Goal: Task Accomplishment & Management: Complete application form

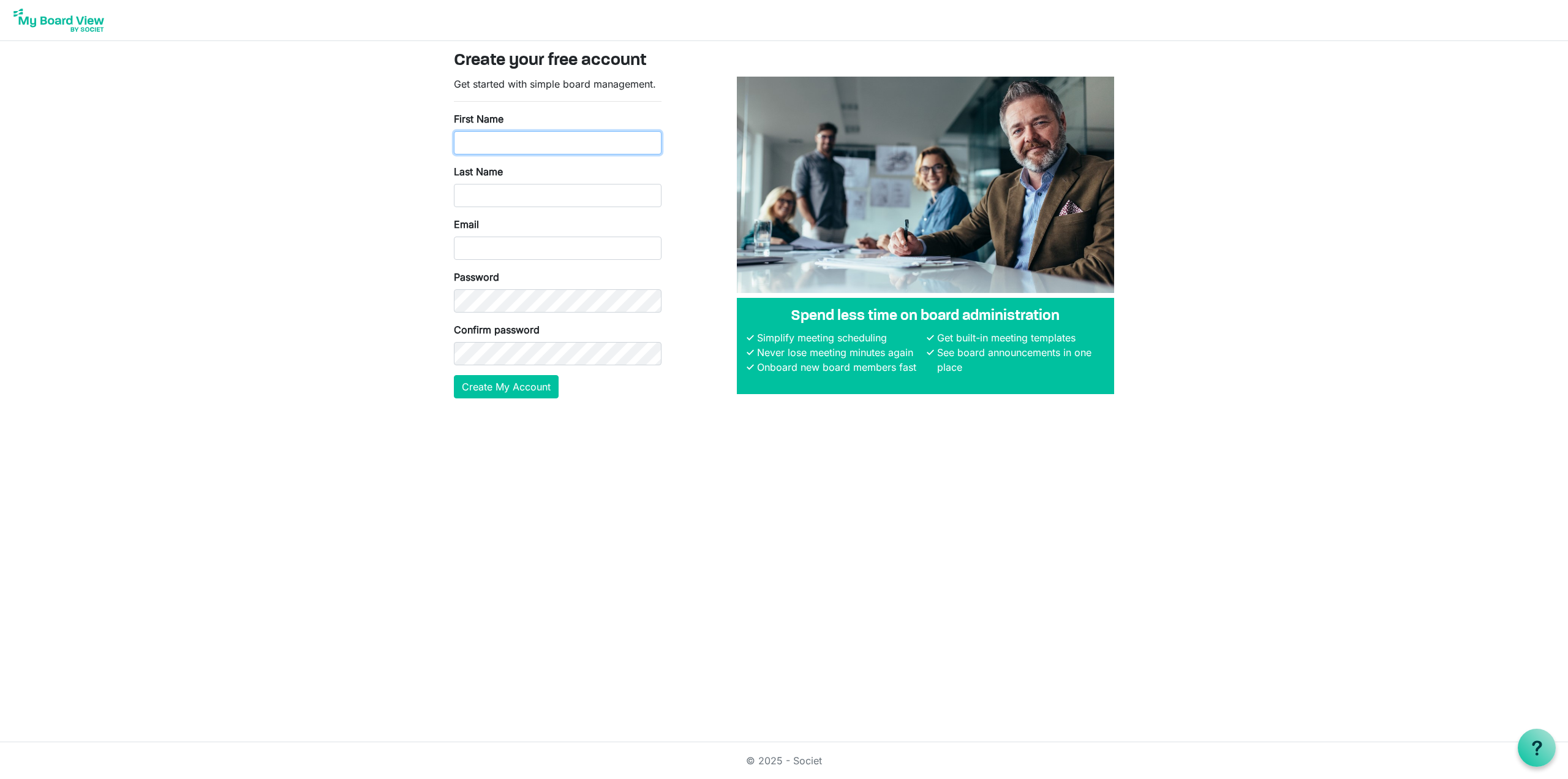
click at [517, 131] on input "First Name" at bounding box center [558, 143] width 207 height 24
type input "Ulric"
type input "Gardner"
click at [492, 251] on input "Email" at bounding box center [558, 249] width 207 height 24
type input "[EMAIL_ADDRESS][DOMAIN_NAME]"
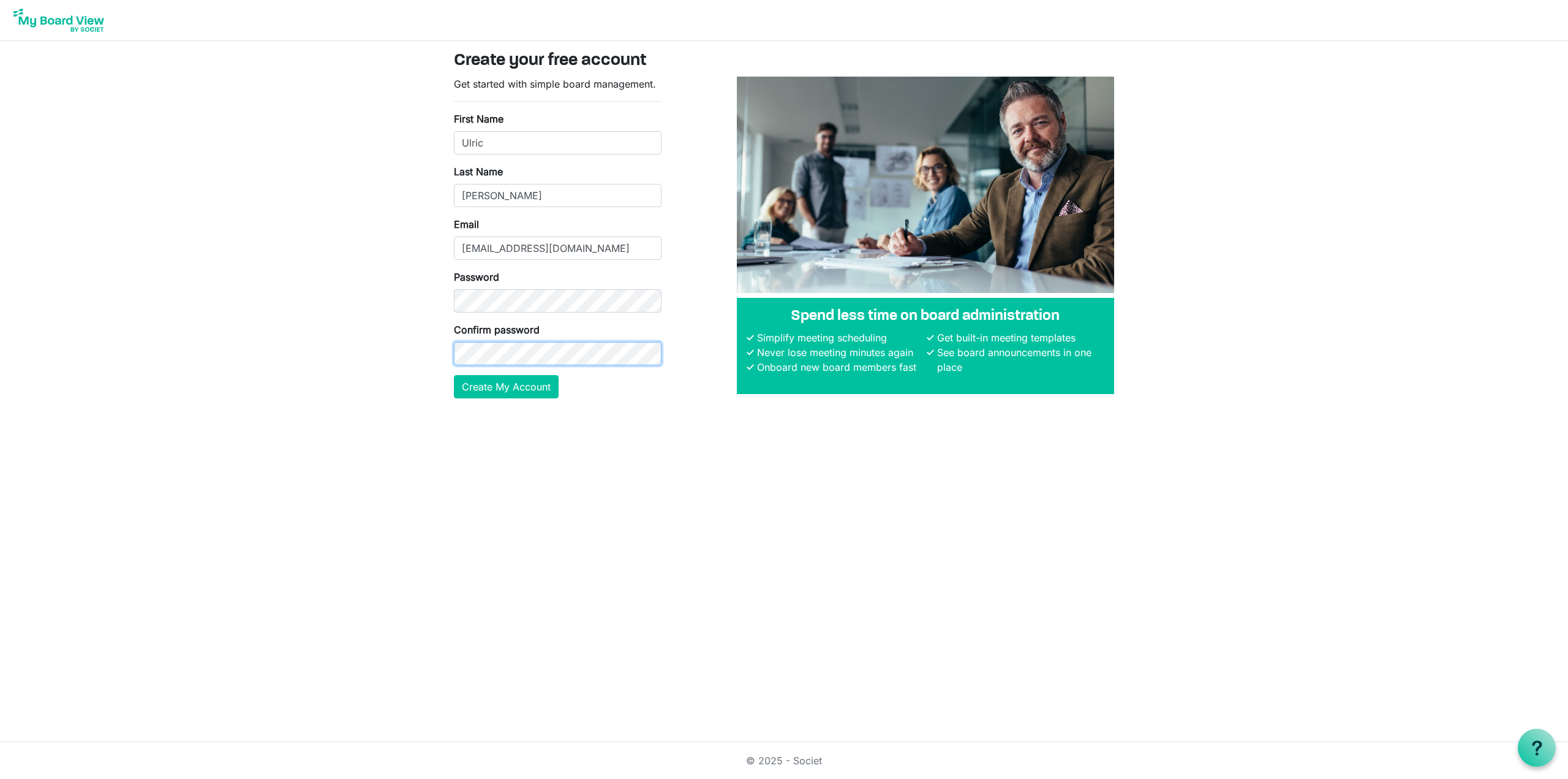
click at [454, 375] on button "Create My Account" at bounding box center [506, 387] width 105 height 24
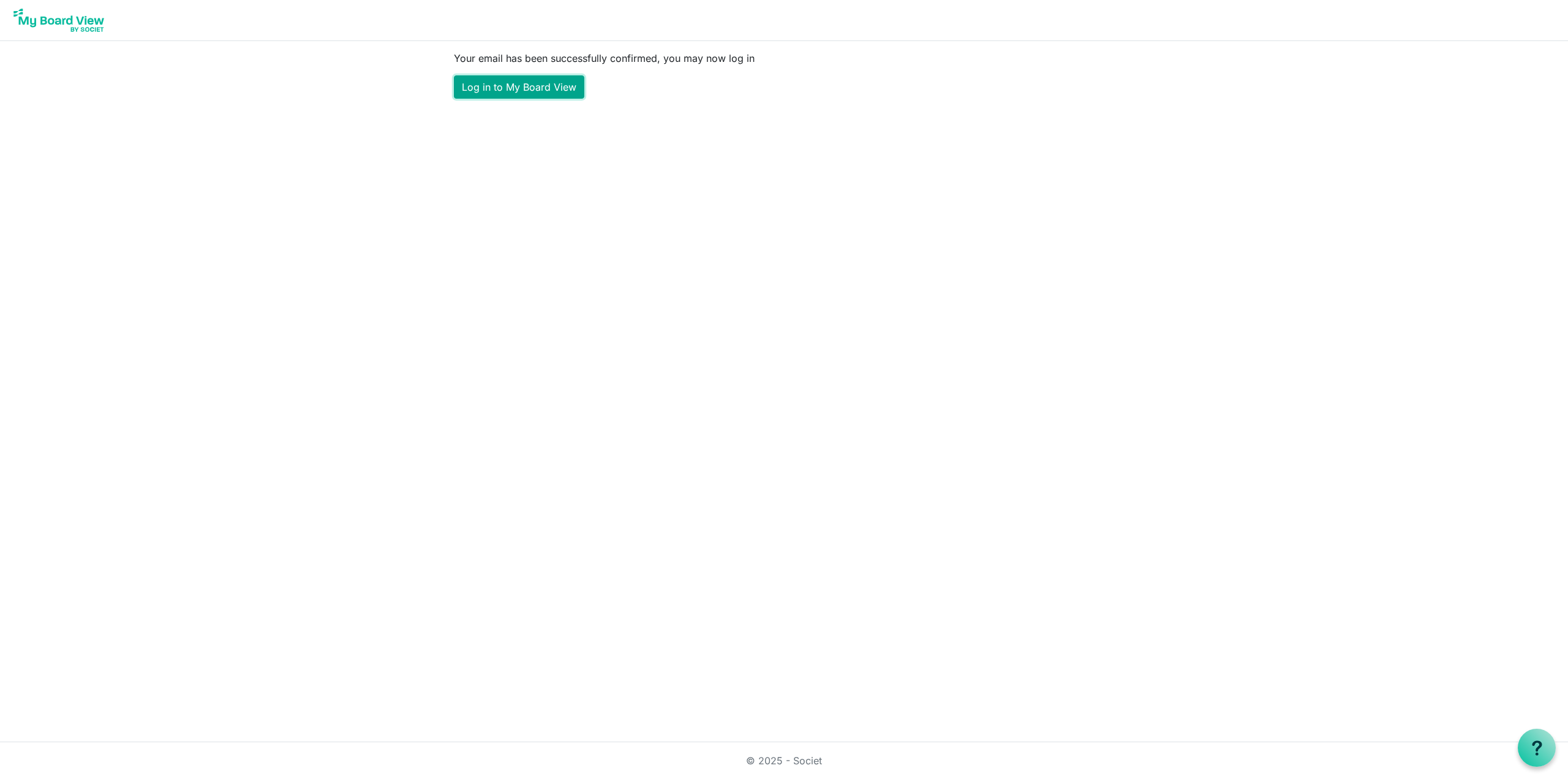
click at [528, 87] on link "Log in to My Board View" at bounding box center [519, 87] width 130 height 24
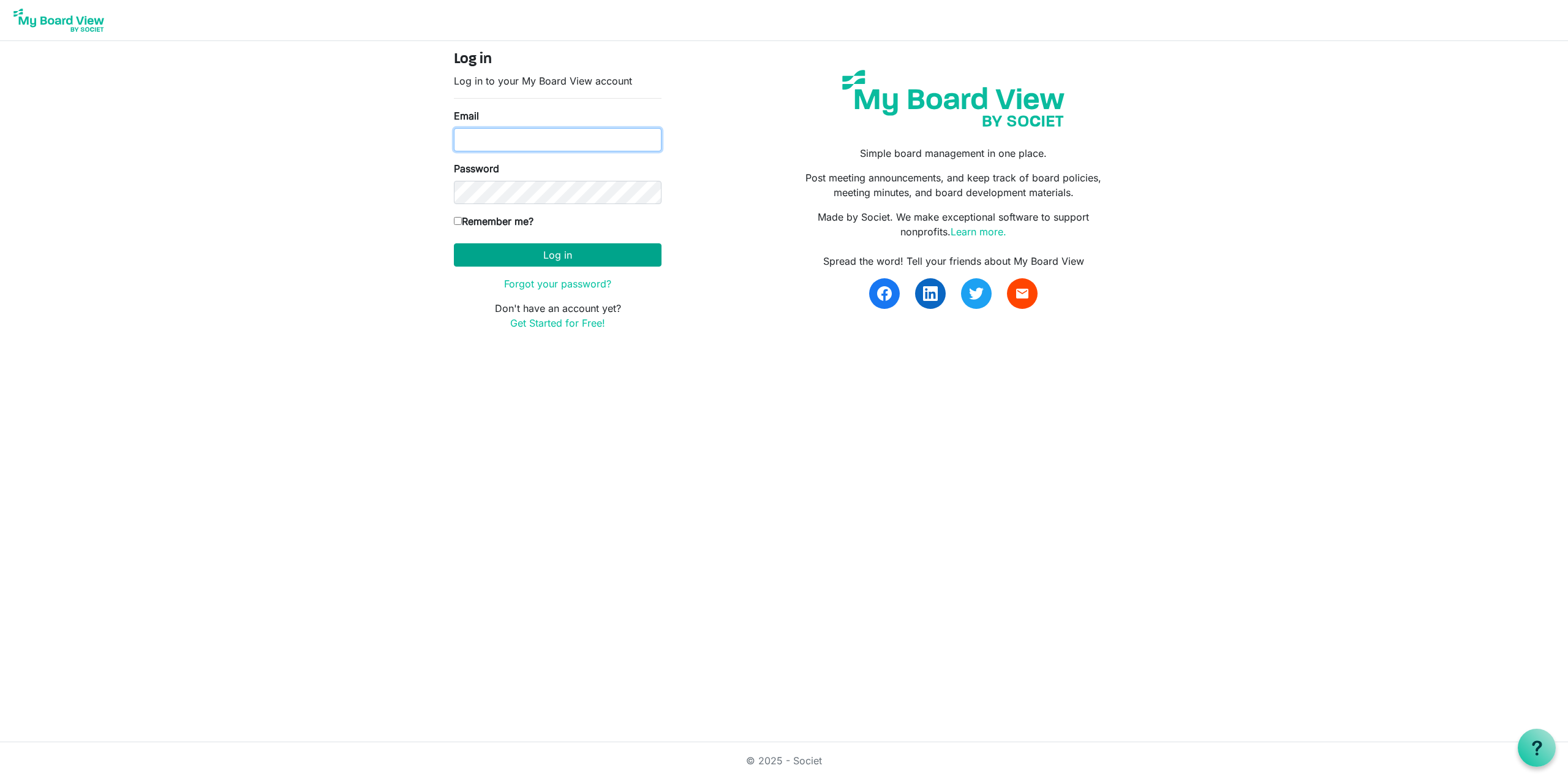
type input "[EMAIL_ADDRESS][DOMAIN_NAME]"
click at [553, 255] on button "Log in" at bounding box center [558, 255] width 207 height 24
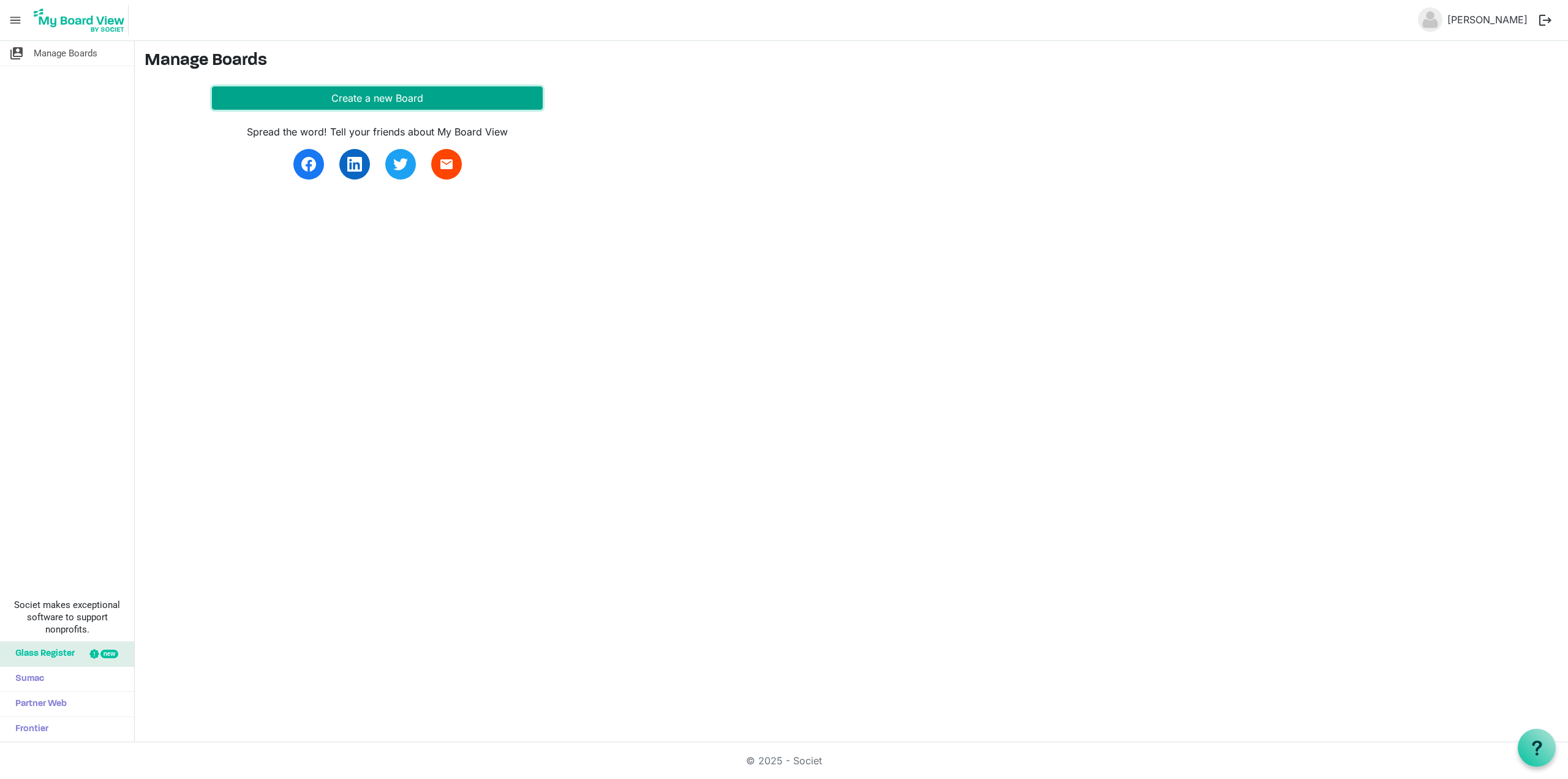
click at [376, 99] on button "Create a new Board" at bounding box center [377, 99] width 331 height 24
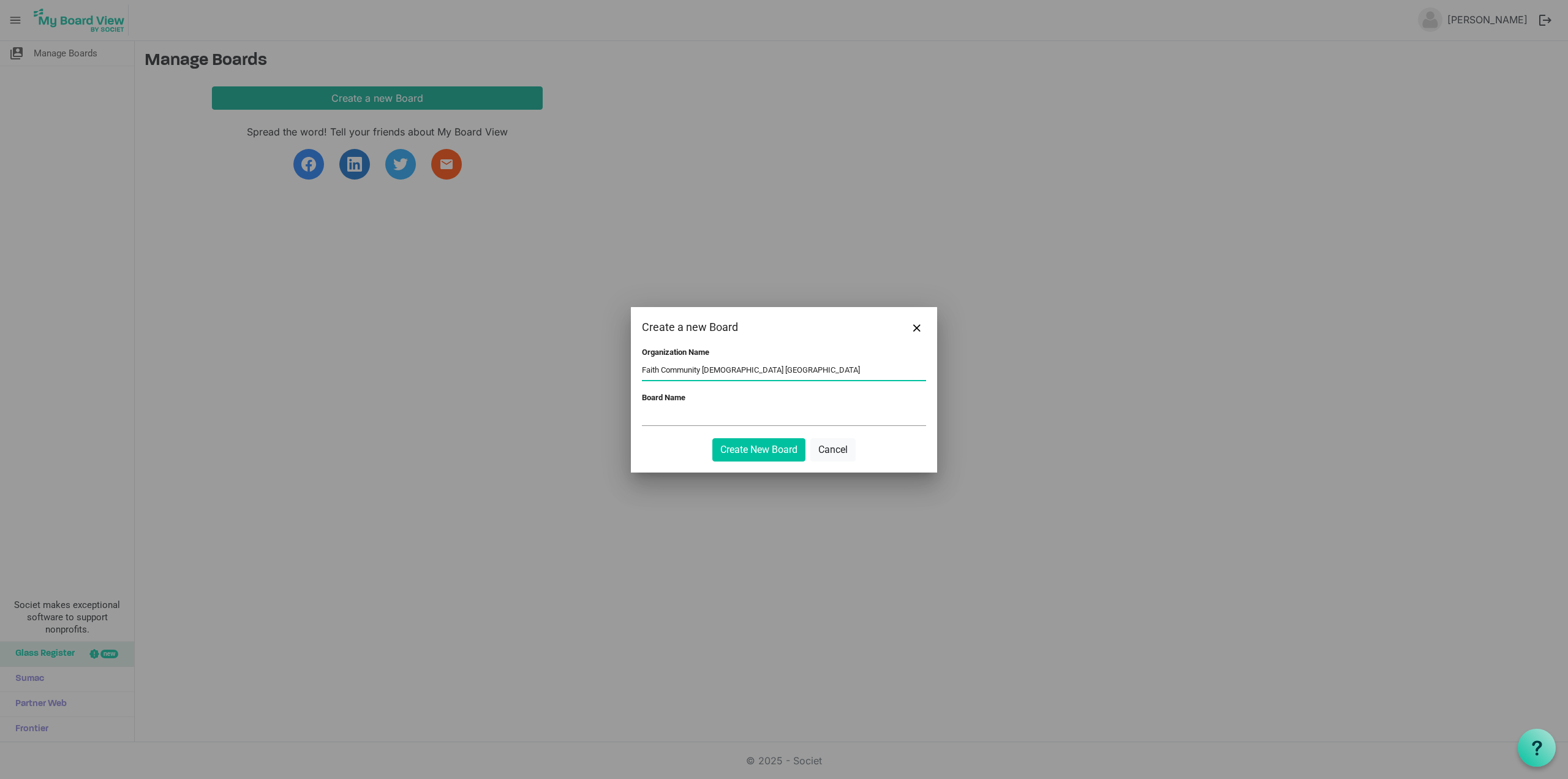
type input "Faith Community Church Fullerton"
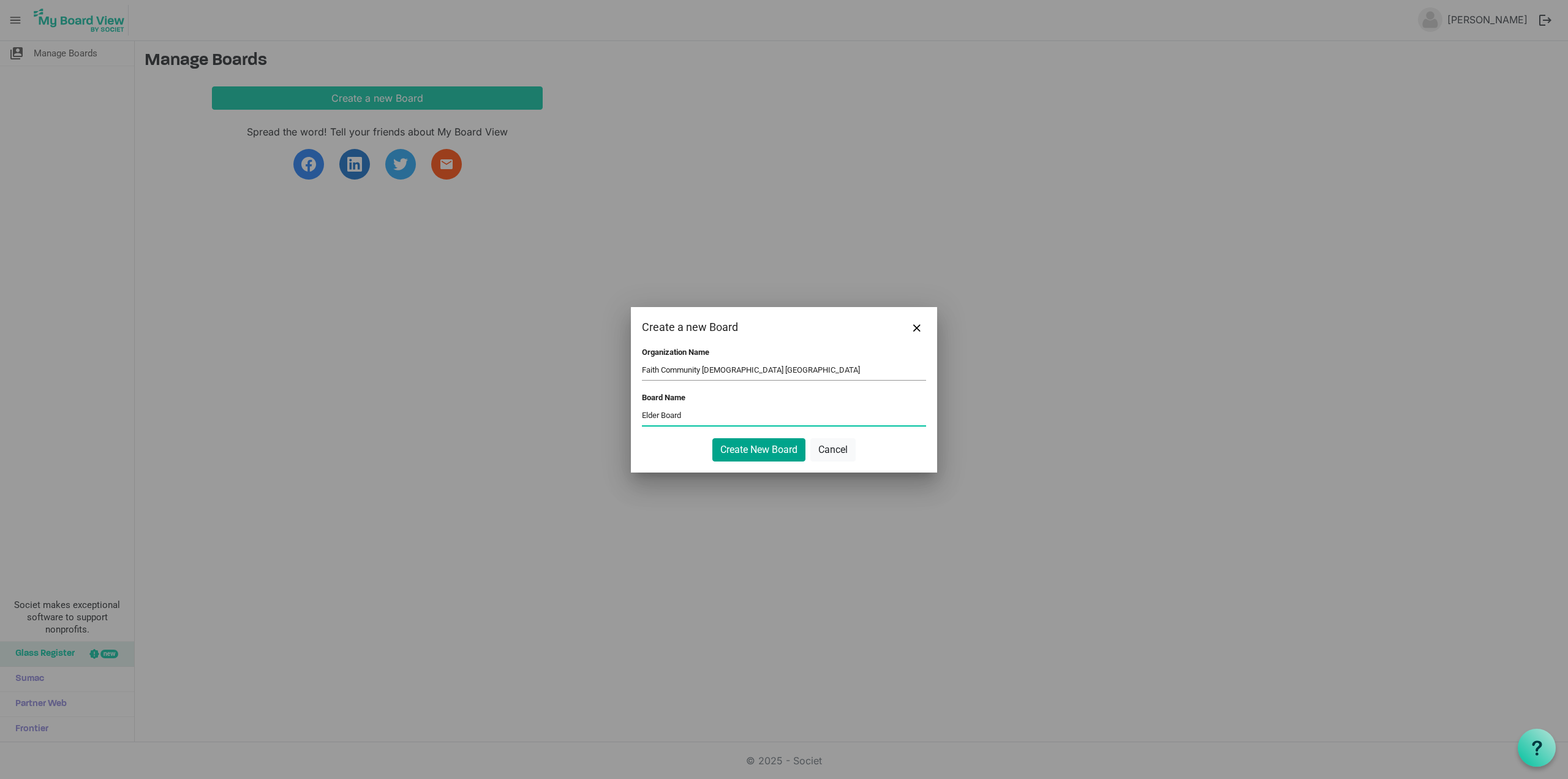
type input "Elder Board"
click at [759, 447] on button "Create New Board" at bounding box center [759, 450] width 93 height 24
click at [735, 448] on button "Create New Board" at bounding box center [759, 450] width 93 height 24
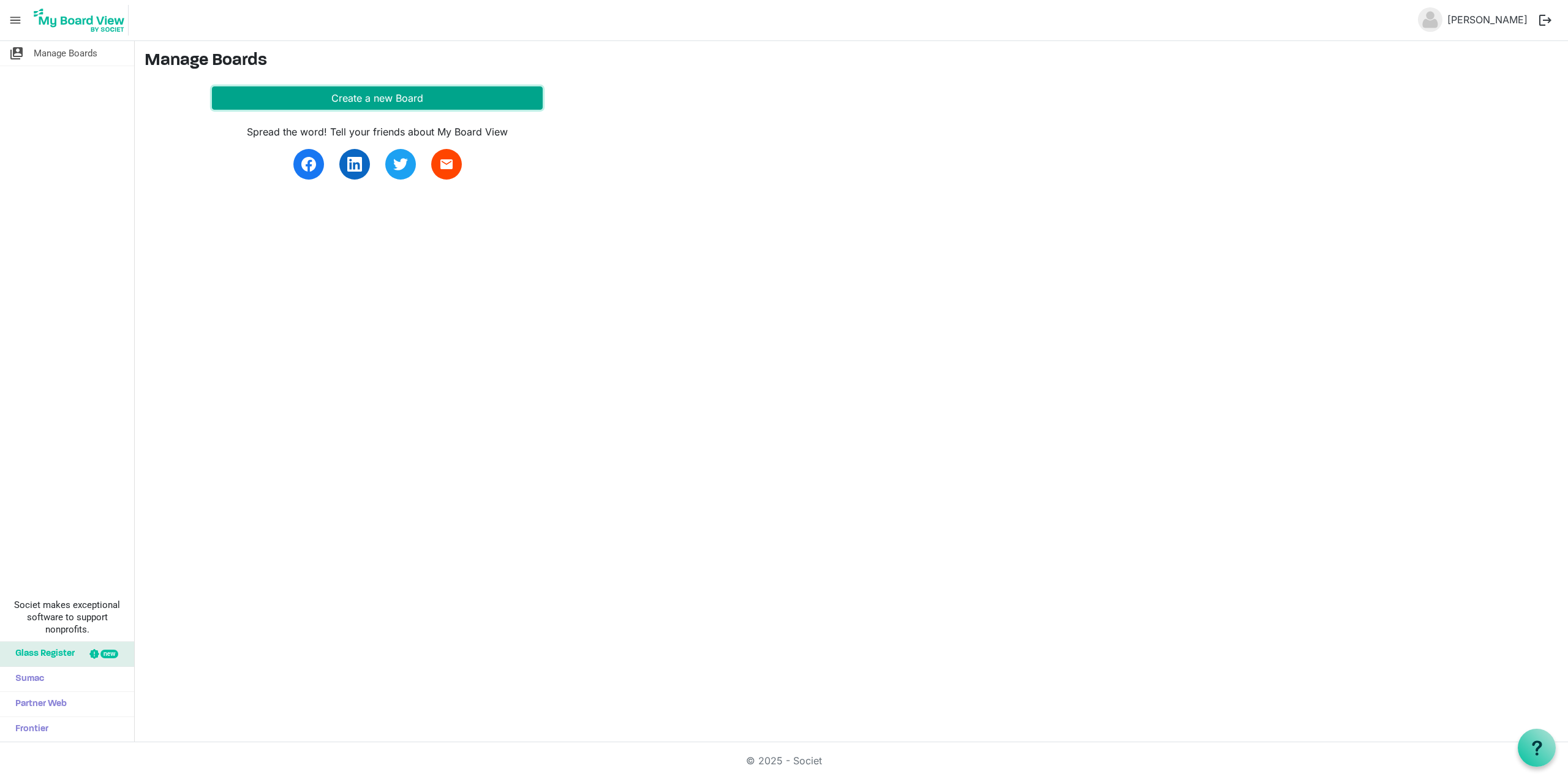
click at [380, 94] on button "Create a new Board" at bounding box center [377, 99] width 331 height 24
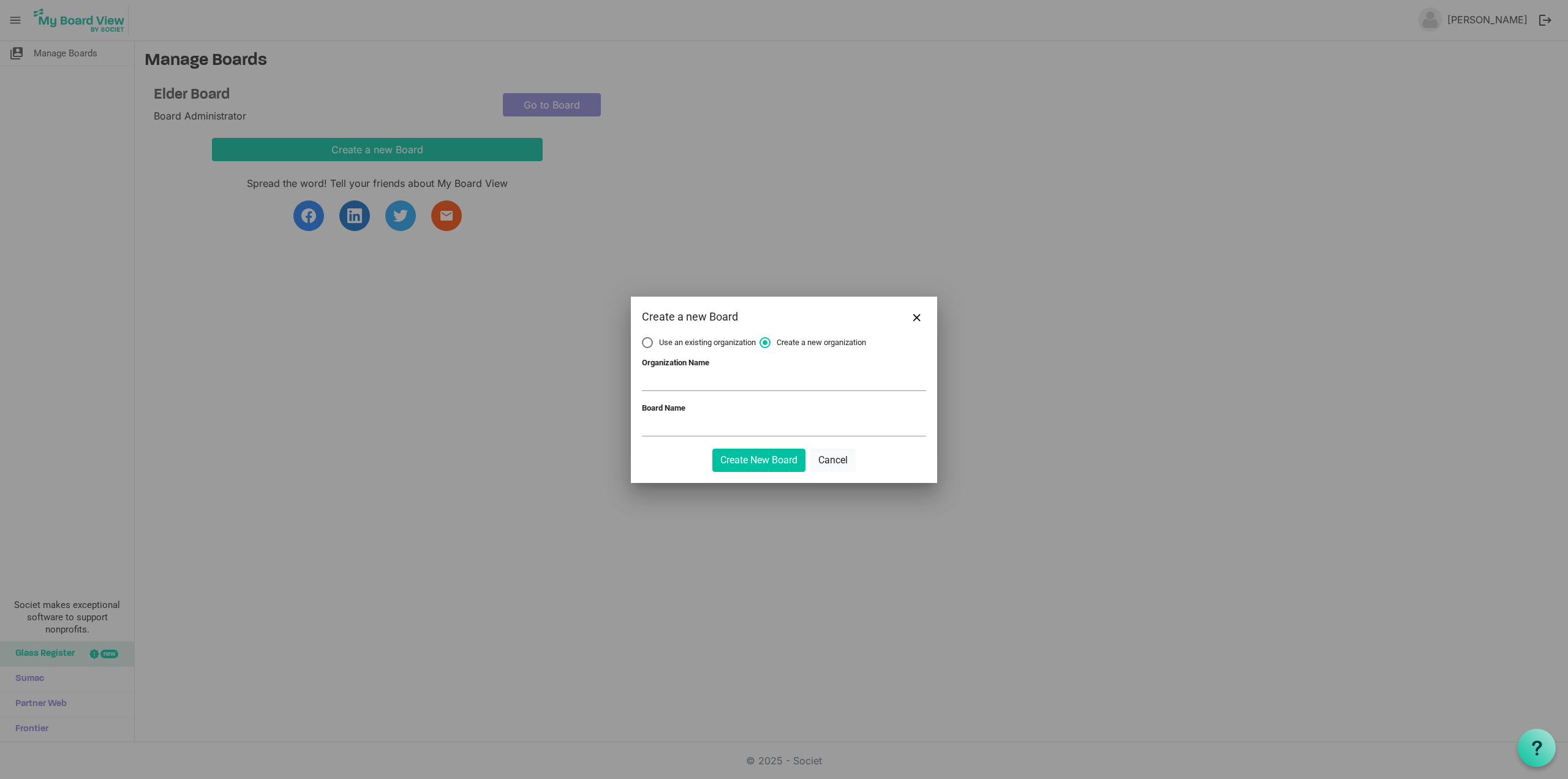
click at [458, 379] on div at bounding box center [784, 389] width 1568 height 779
click at [913, 314] on span "Close" at bounding box center [916, 317] width 7 height 7
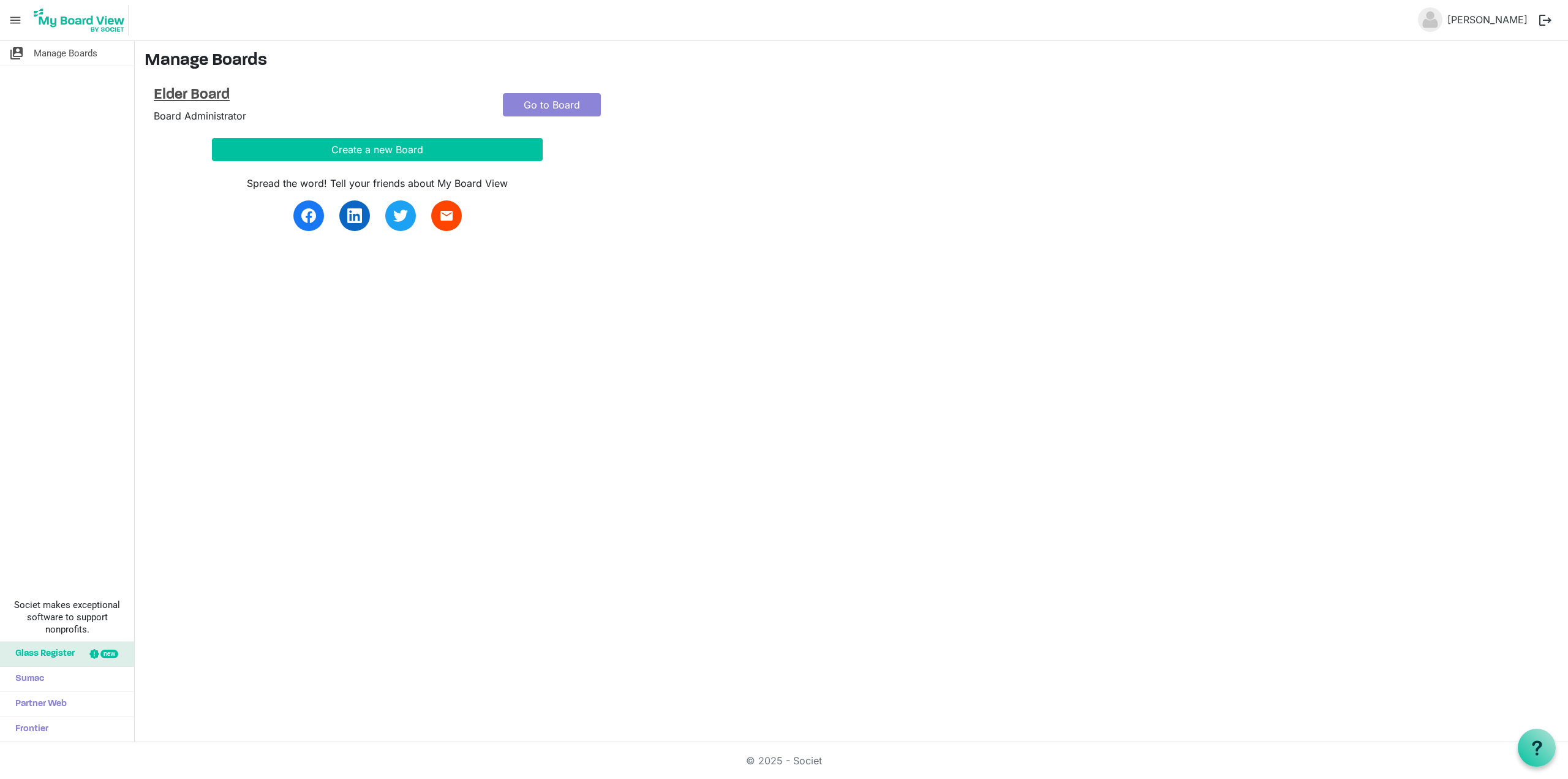
click at [196, 93] on h4 "Elder Board" at bounding box center [319, 96] width 331 height 18
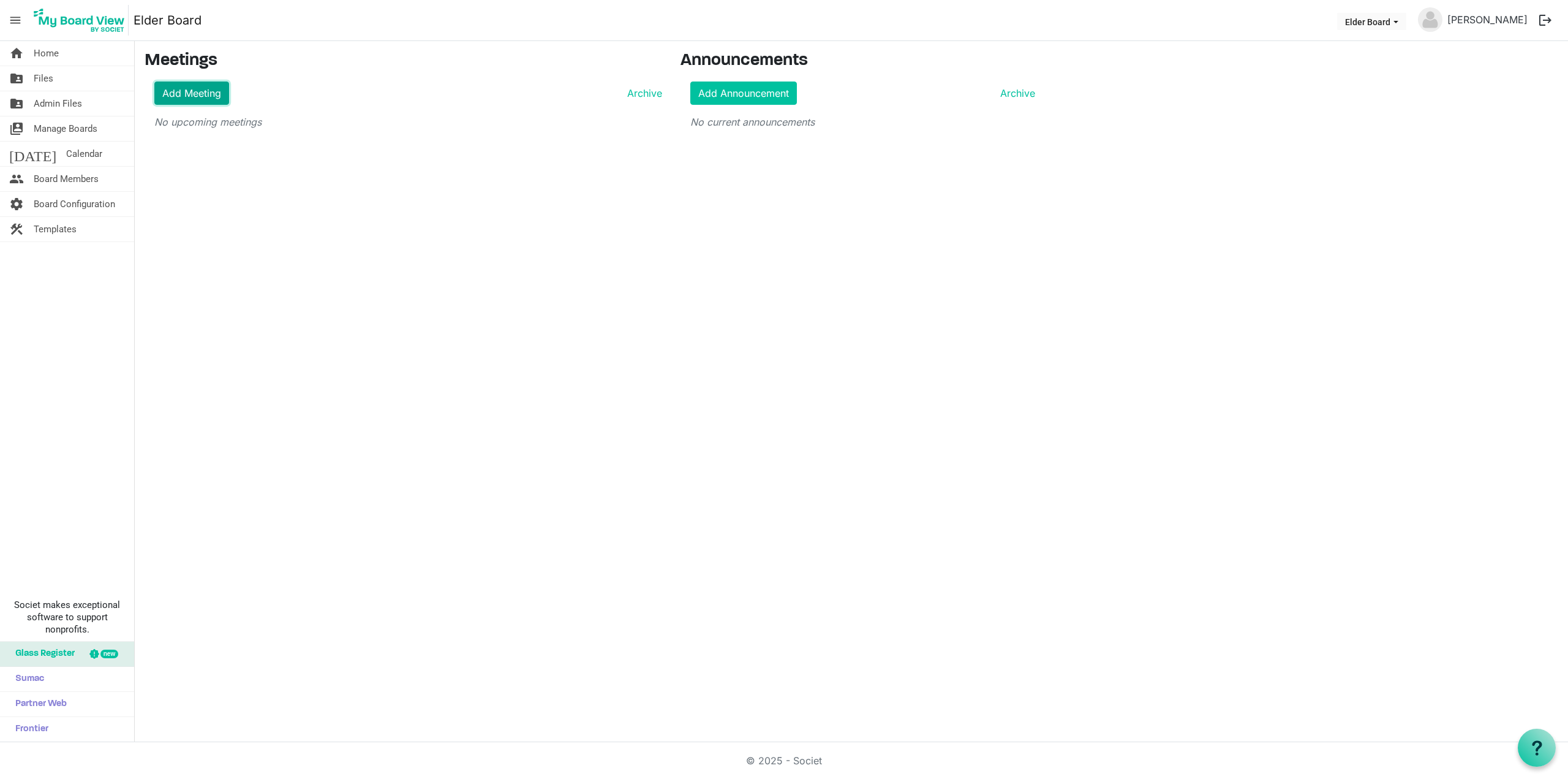
click at [206, 96] on link "Add Meeting" at bounding box center [191, 94] width 75 height 24
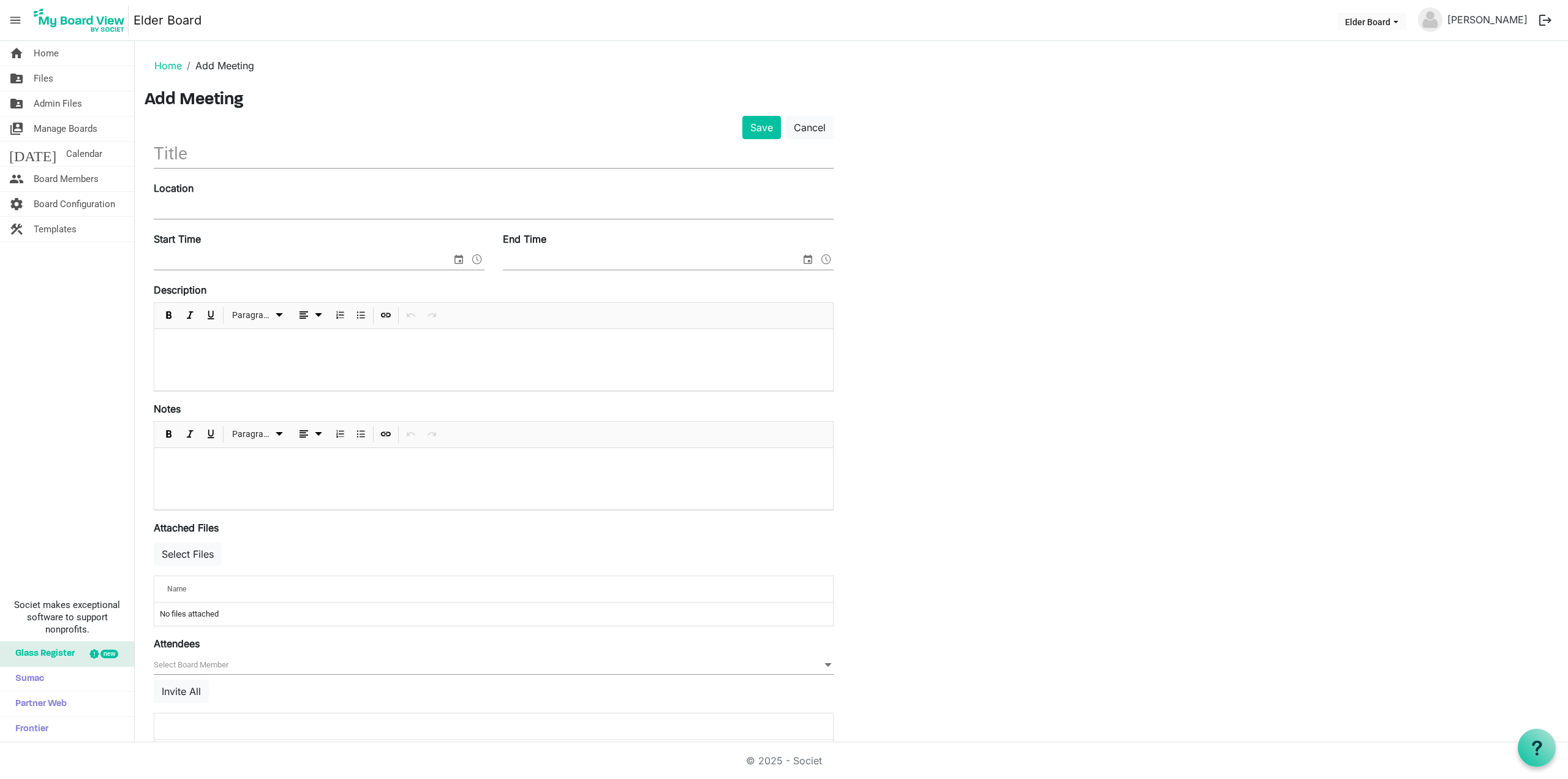
click at [188, 158] on input "text" at bounding box center [493, 153] width 680 height 29
click at [256, 282] on div "Description Paragraph" at bounding box center [493, 337] width 680 height 109
click at [69, 206] on span "Board Configuration" at bounding box center [74, 203] width 82 height 25
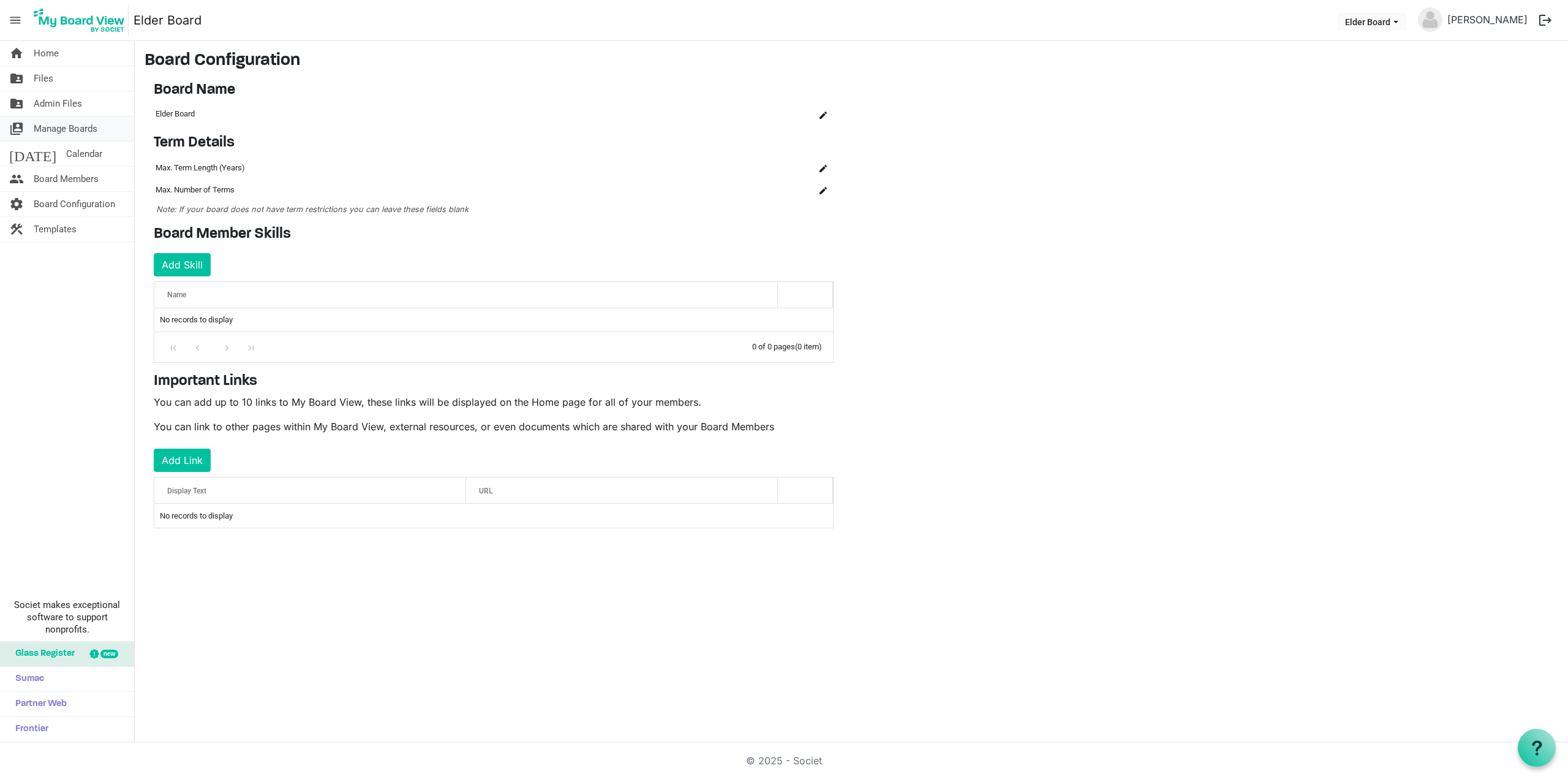
click at [64, 128] on span "Manage Boards" at bounding box center [65, 128] width 64 height 25
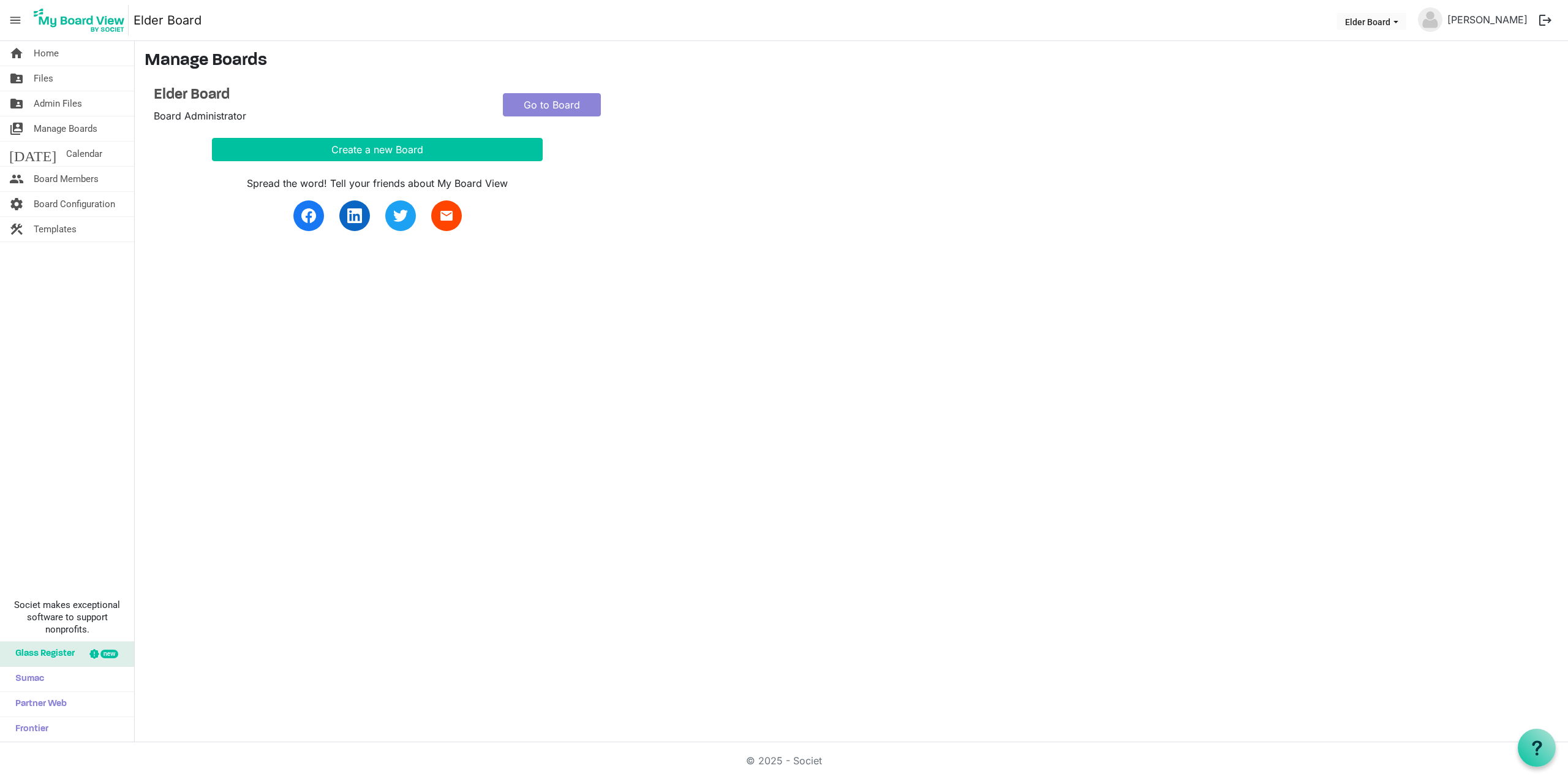
click at [10, 17] on span "menu" at bounding box center [16, 21] width 24 height 24
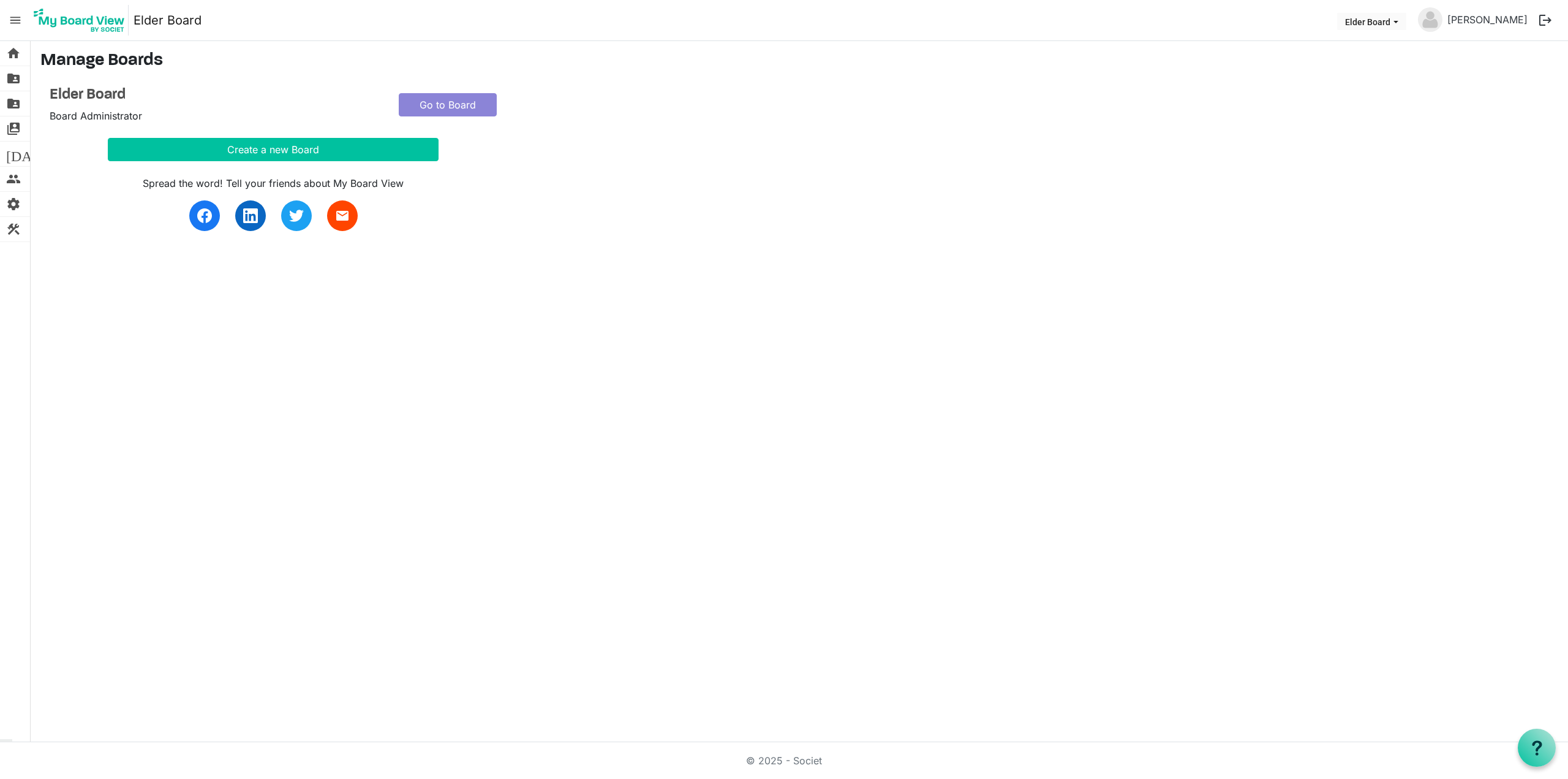
click at [10, 18] on span "menu" at bounding box center [16, 21] width 24 height 24
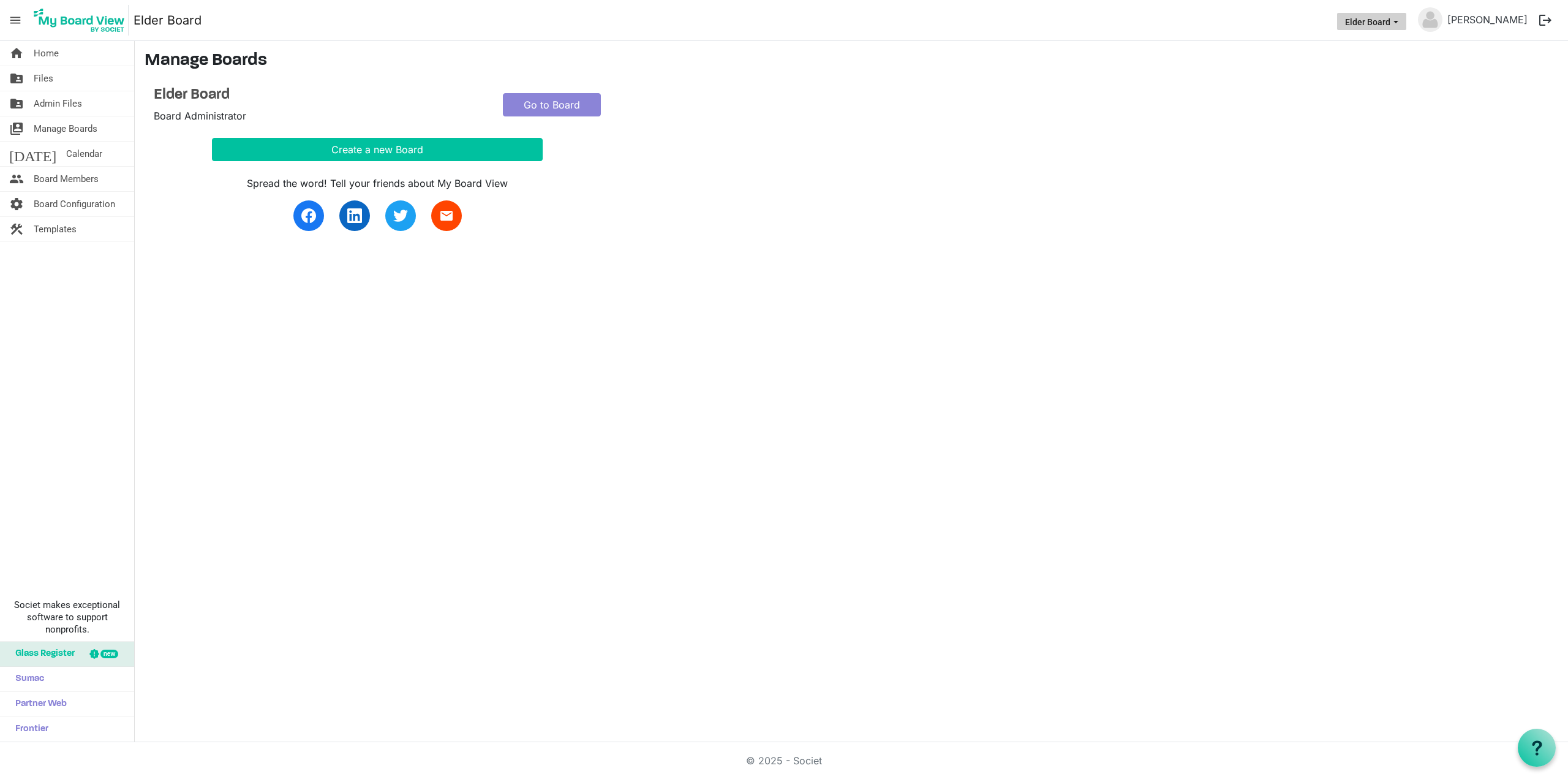
click at [1401, 22] on span "Elder Board dropdownbutton" at bounding box center [1395, 22] width 11 height 5
click at [1509, 16] on link "[PERSON_NAME]" at bounding box center [1487, 19] width 90 height 25
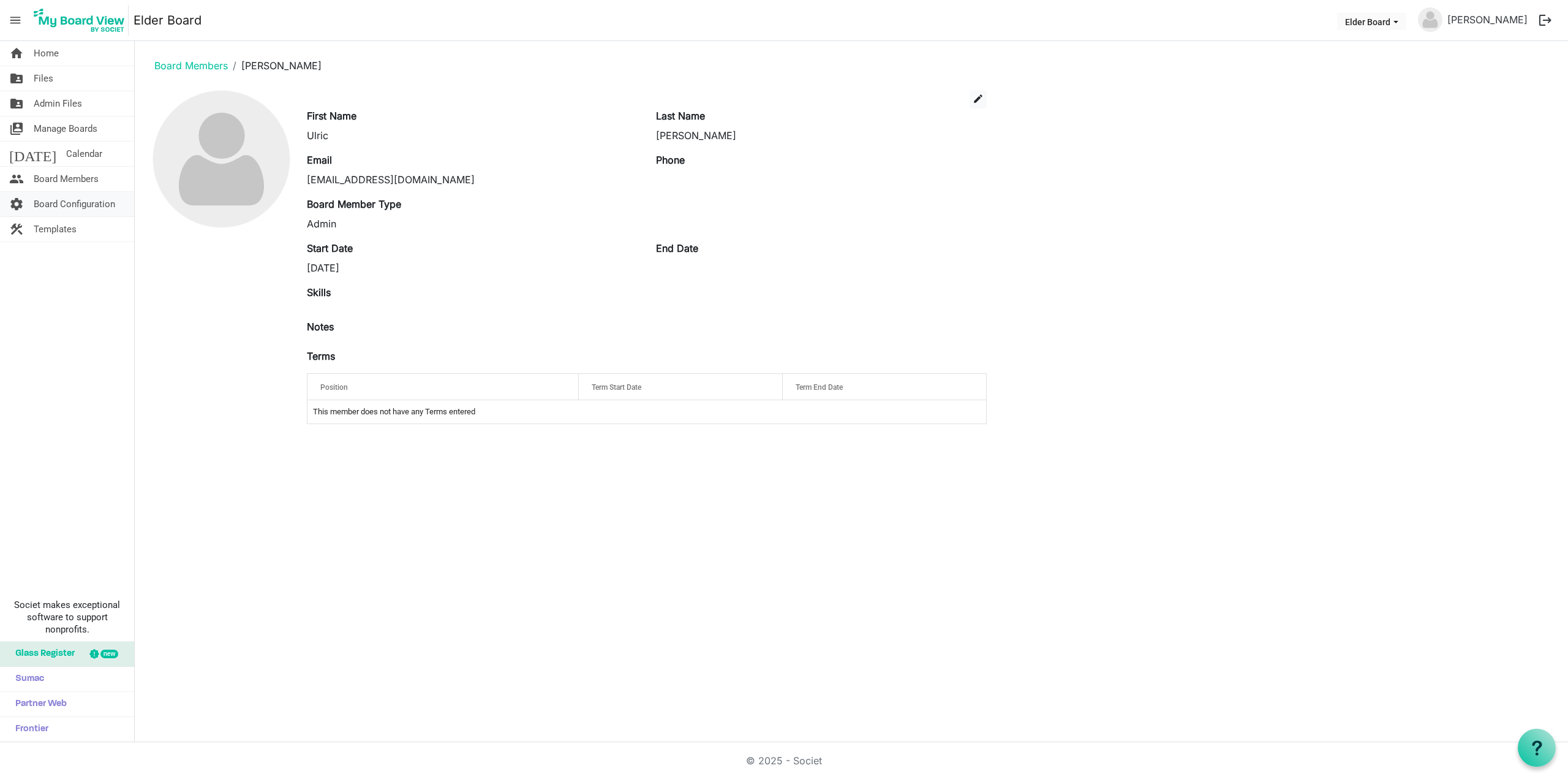
click at [58, 204] on span "Board Configuration" at bounding box center [74, 203] width 82 height 25
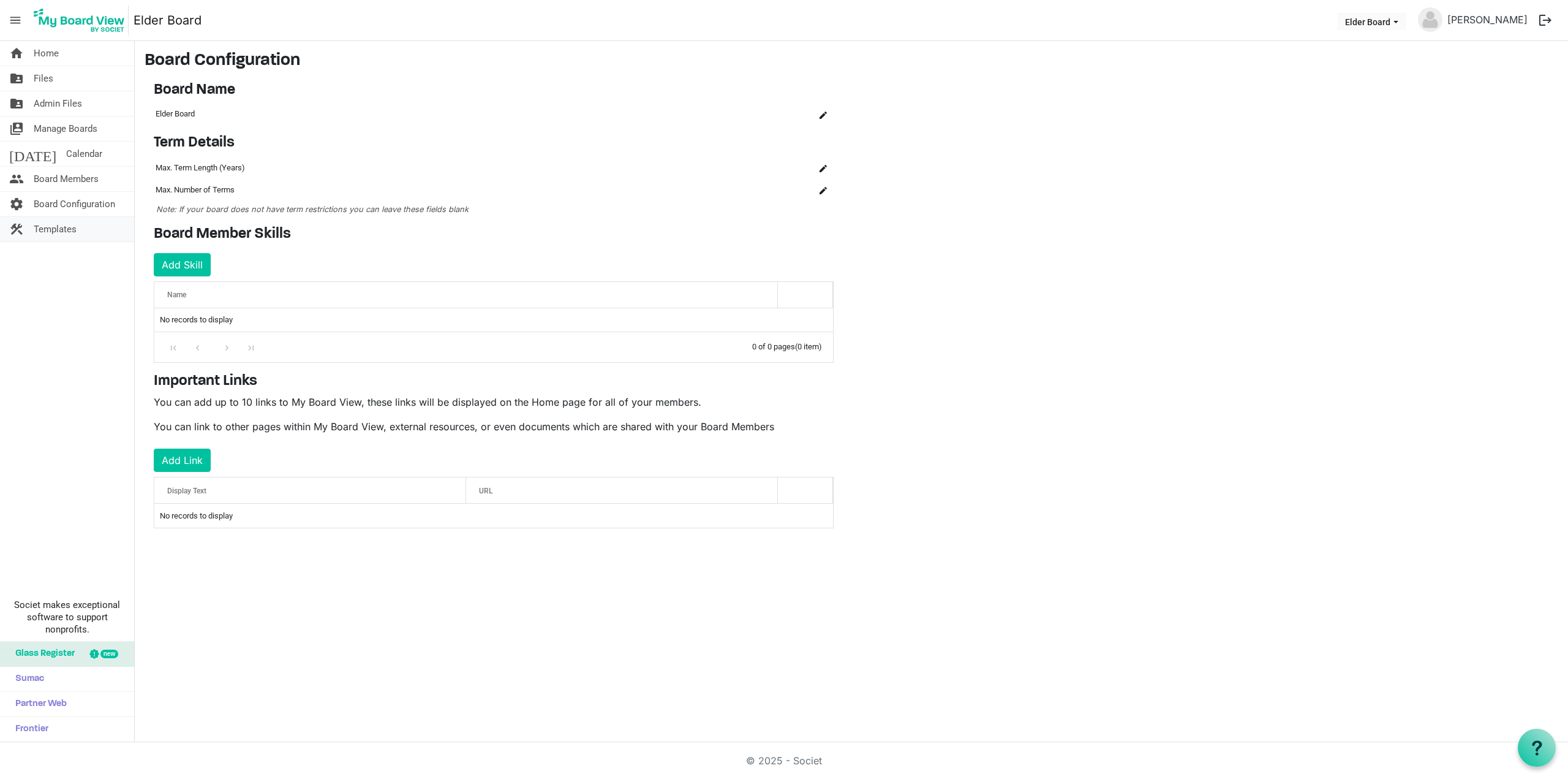
click at [62, 236] on span "Templates" at bounding box center [54, 229] width 42 height 25
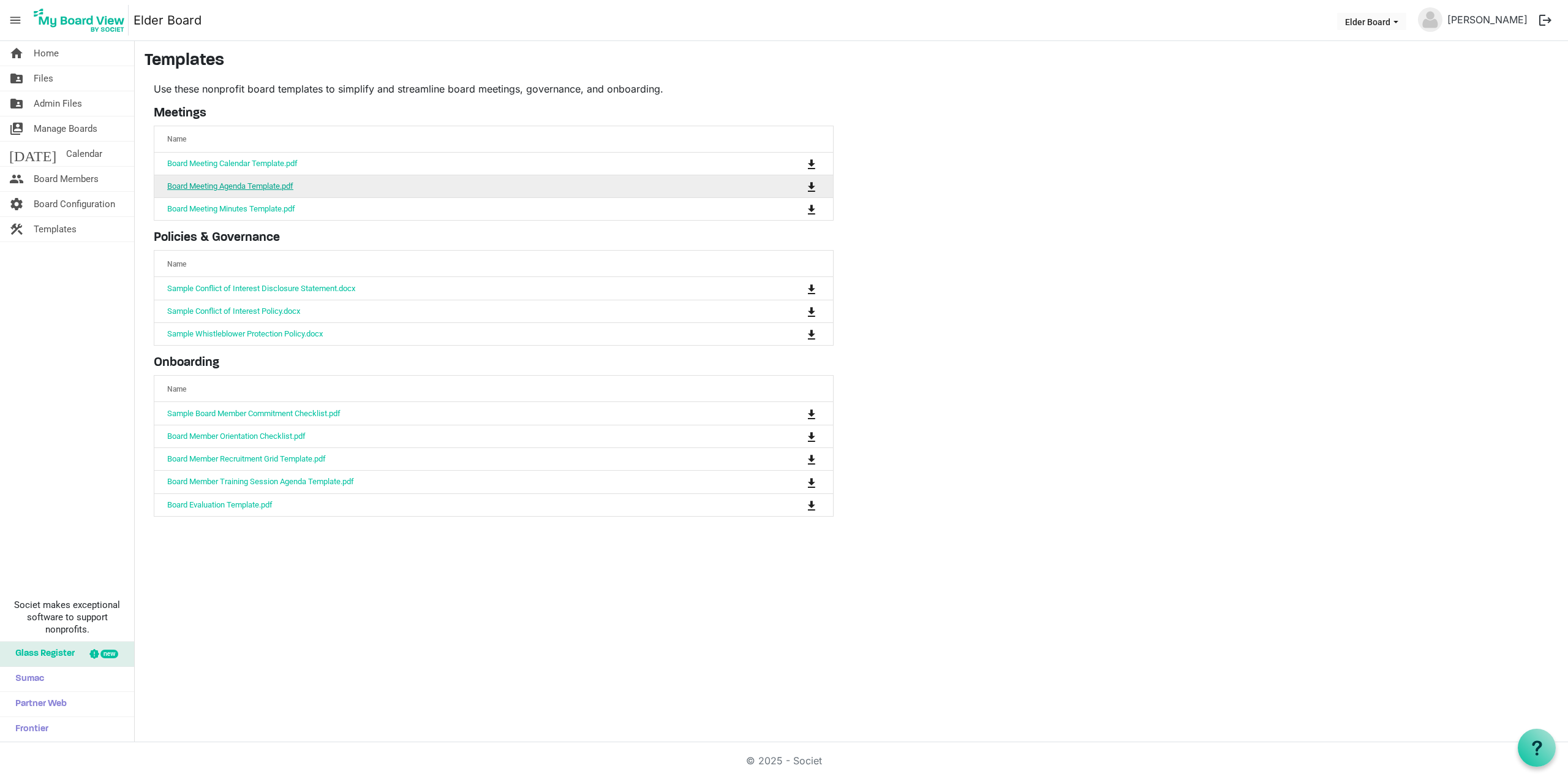
click at [256, 187] on link "Board Meeting Agenda Template.pdf" at bounding box center [230, 186] width 126 height 9
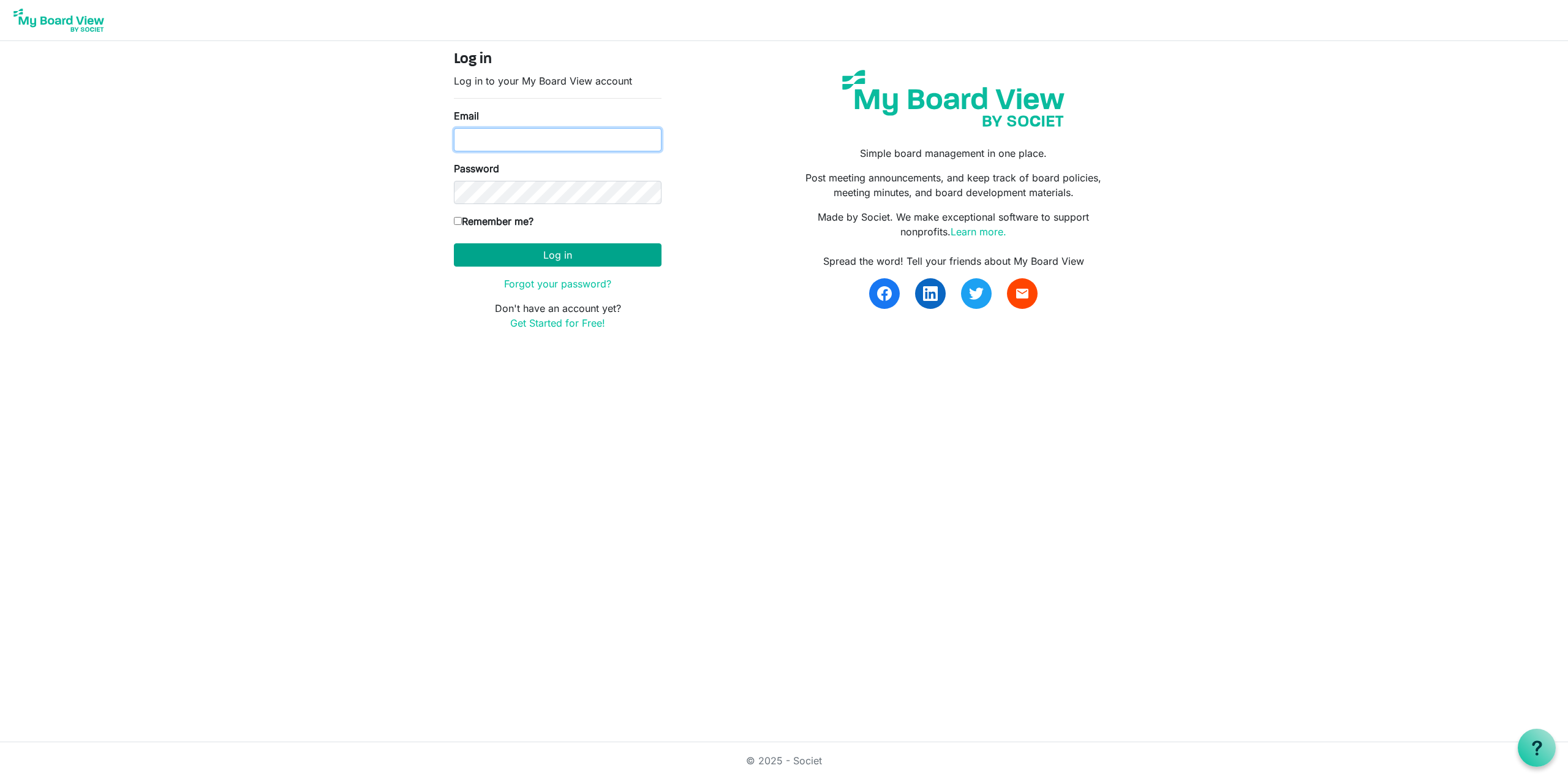
type input "[EMAIL_ADDRESS][DOMAIN_NAME]"
click at [539, 253] on button "Log in" at bounding box center [558, 255] width 207 height 24
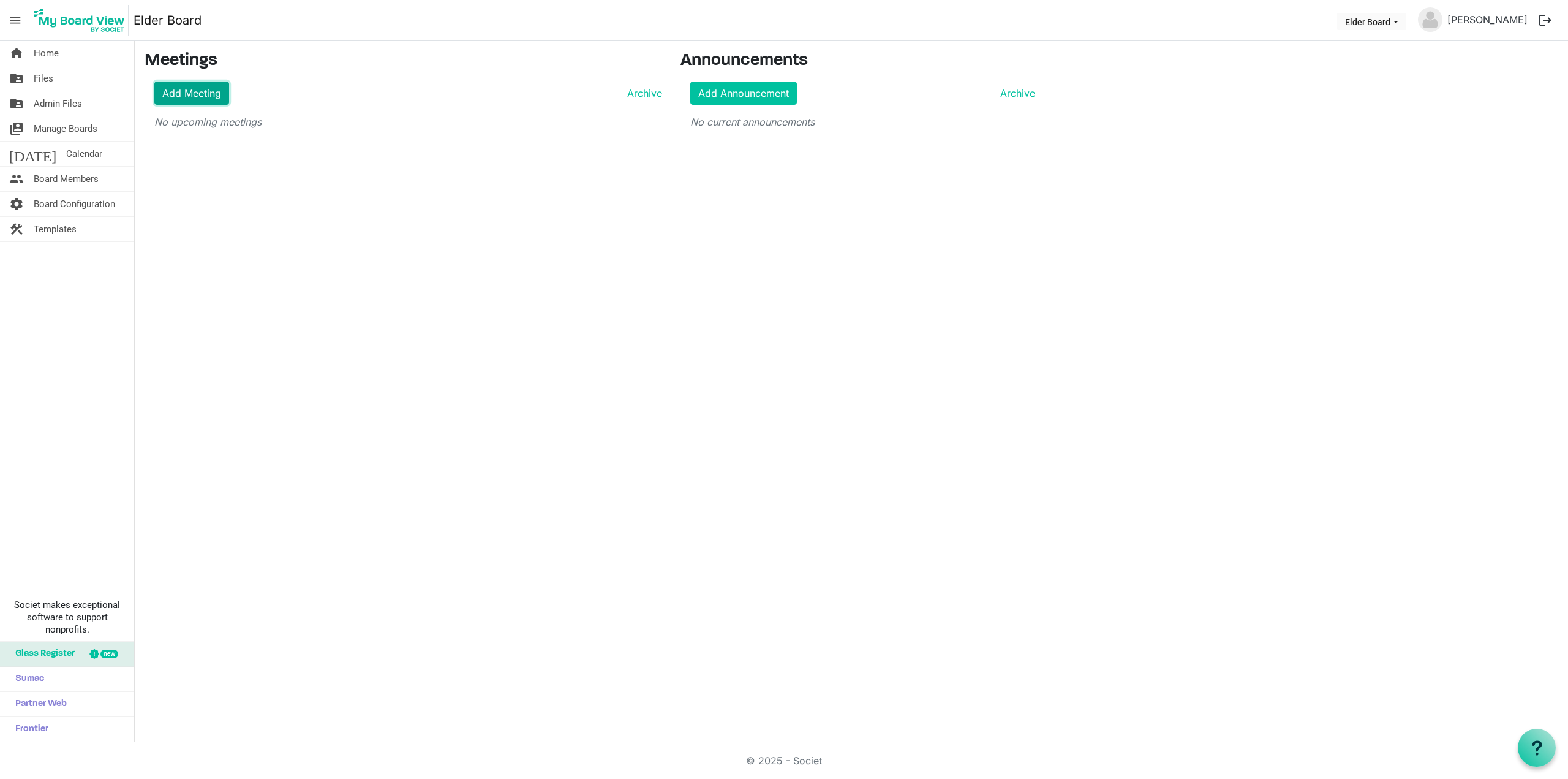
click at [205, 90] on link "Add Meeting" at bounding box center [191, 94] width 75 height 24
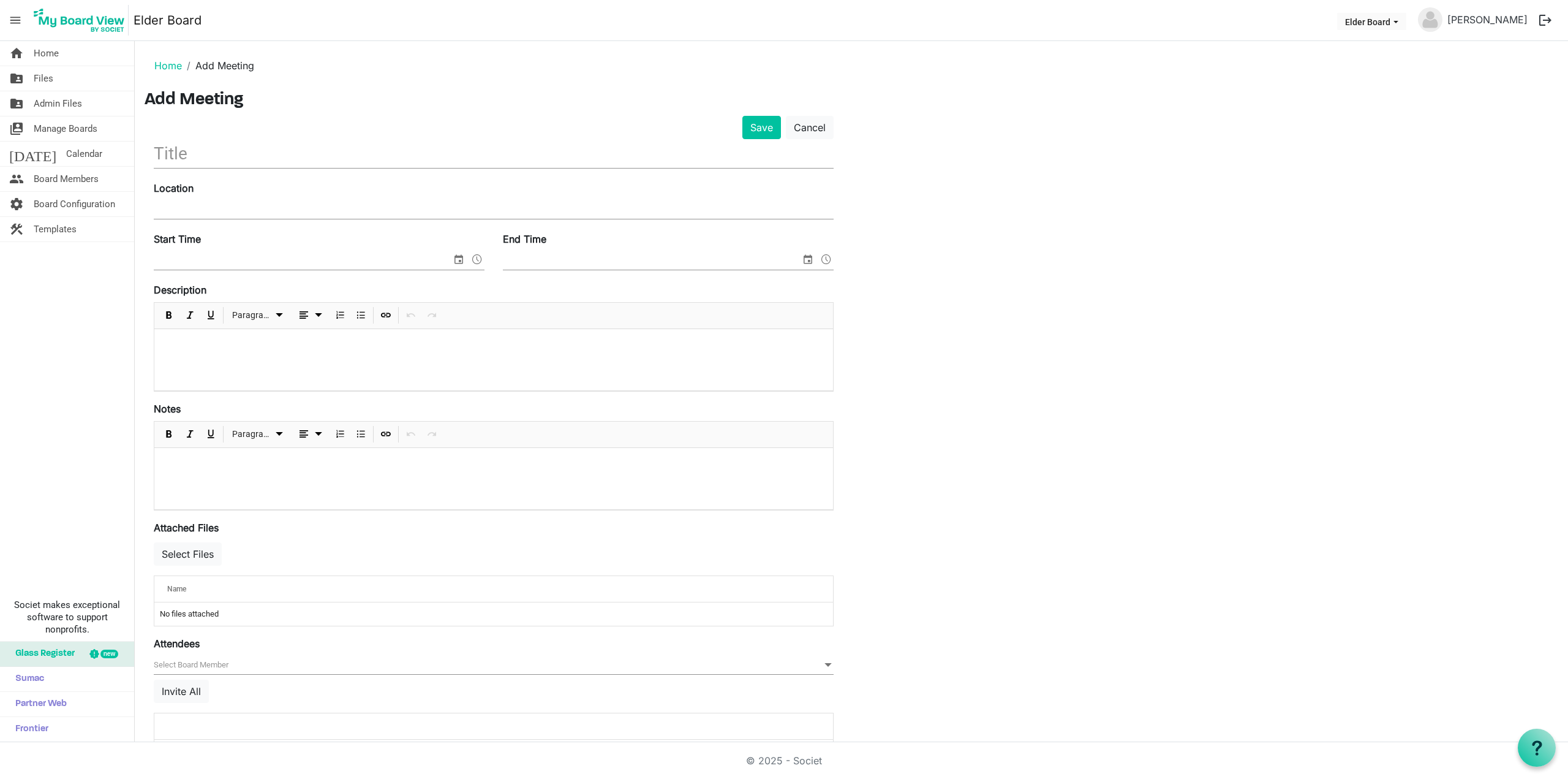
click at [234, 212] on input "Location" at bounding box center [493, 209] width 680 height 19
click at [231, 152] on input "text" at bounding box center [493, 153] width 680 height 29
click at [207, 344] on p at bounding box center [493, 345] width 659 height 13
click at [211, 265] on input "Start Time" at bounding box center [303, 260] width 298 height 19
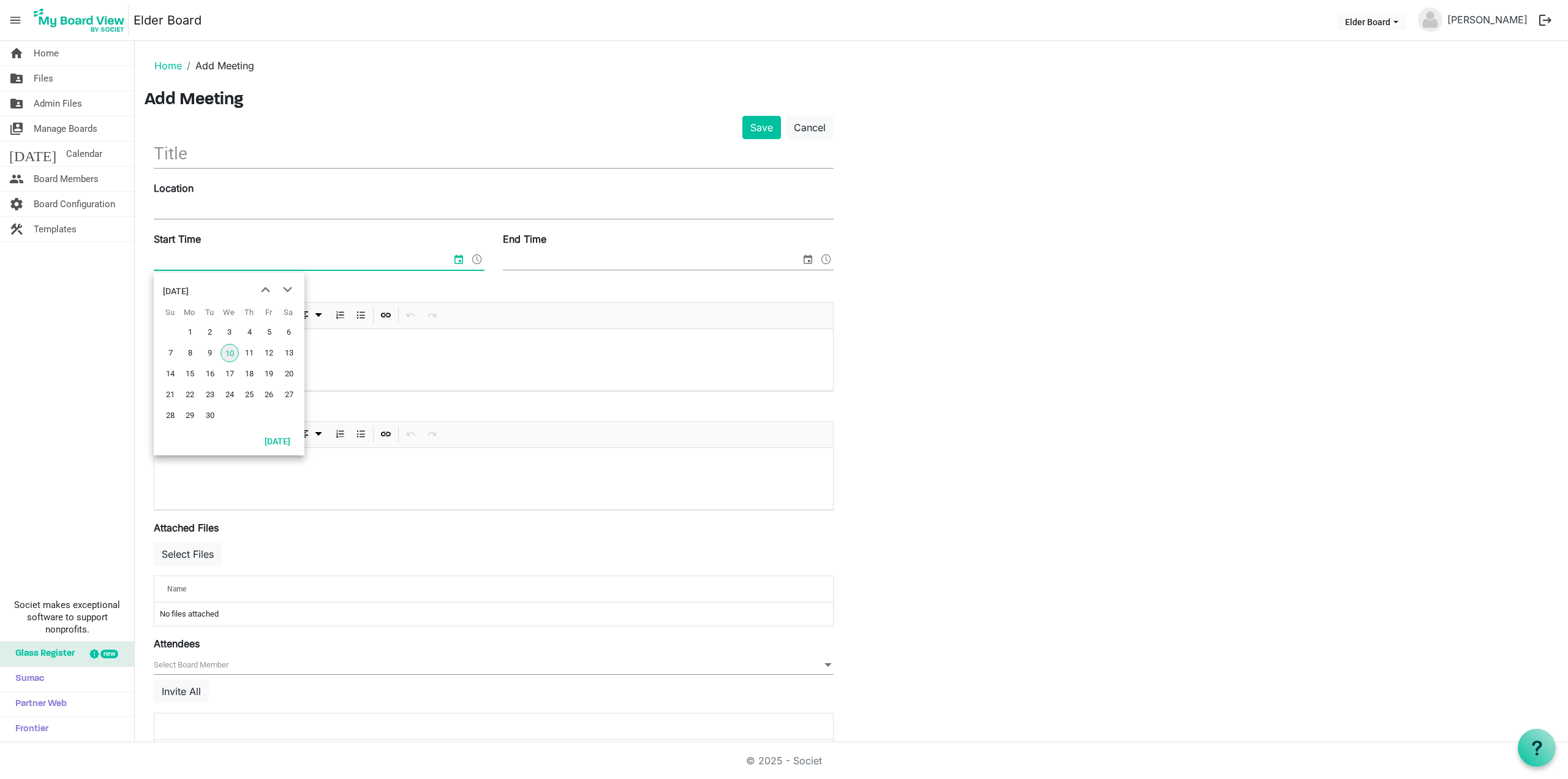
click at [211, 265] on input "Start Time" at bounding box center [303, 260] width 298 height 19
click at [381, 284] on div "Description Paragraph" at bounding box center [493, 337] width 680 height 109
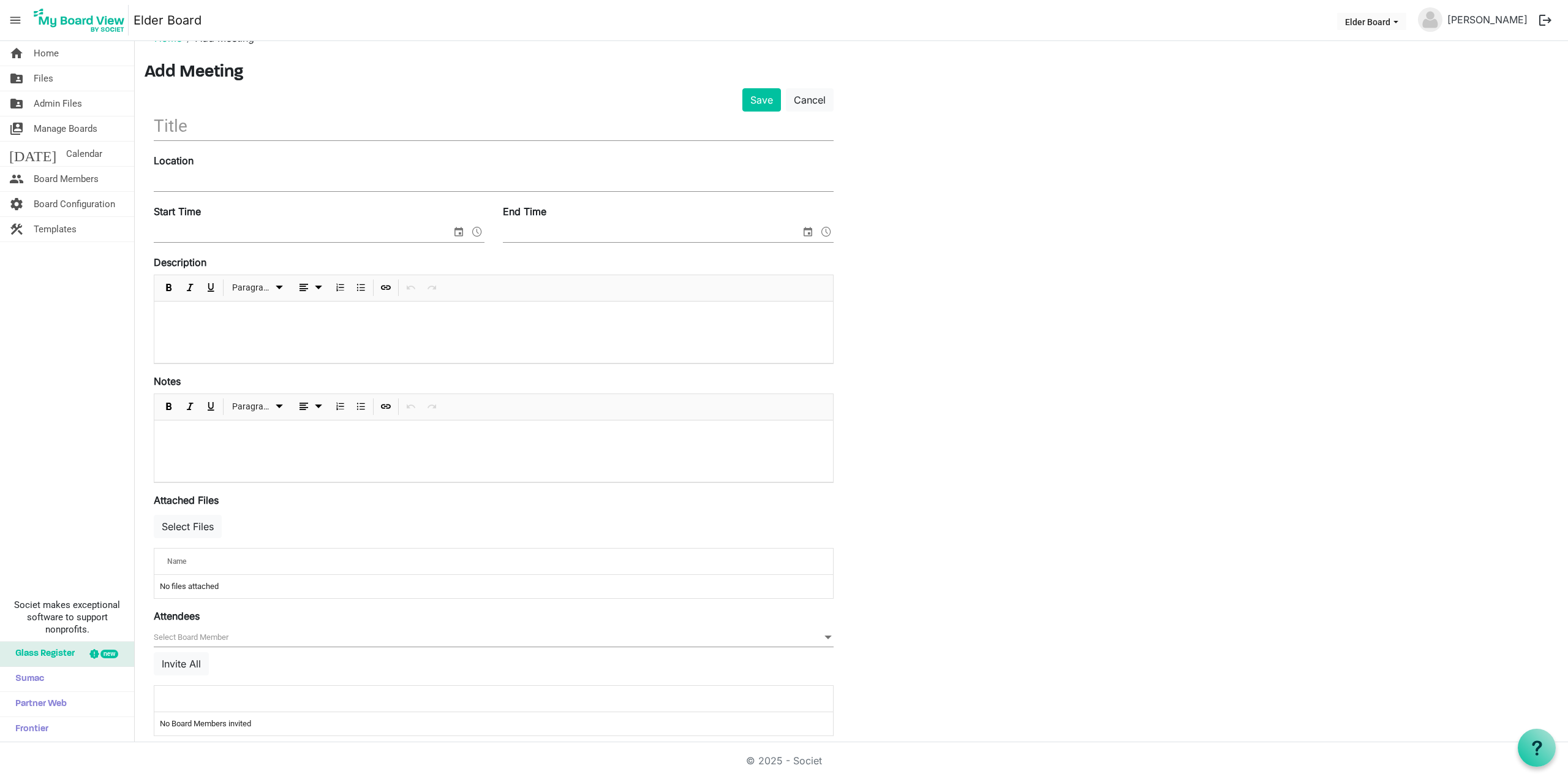
scroll to position [41, 0]
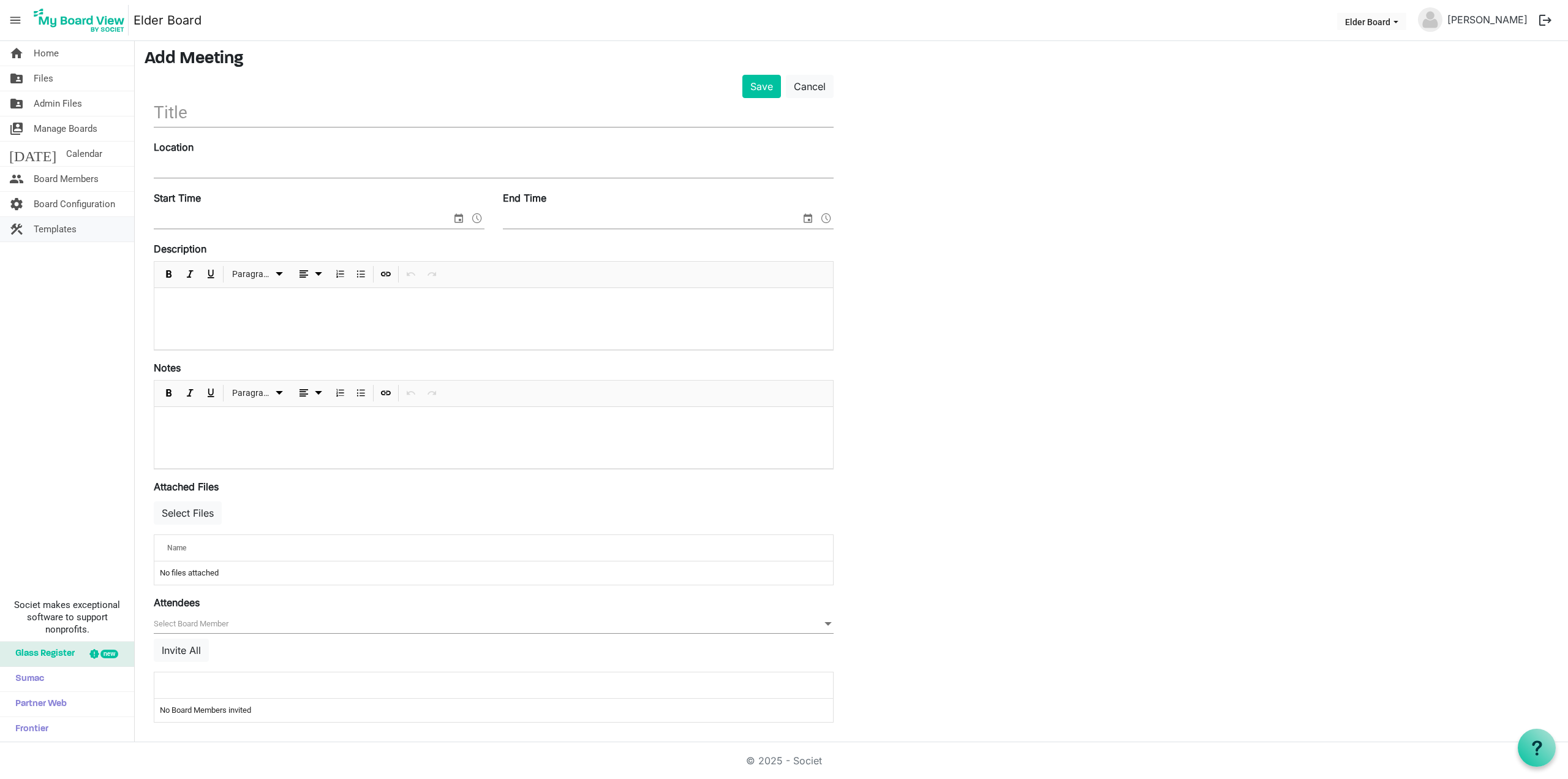
click at [67, 226] on span "Templates" at bounding box center [54, 229] width 42 height 25
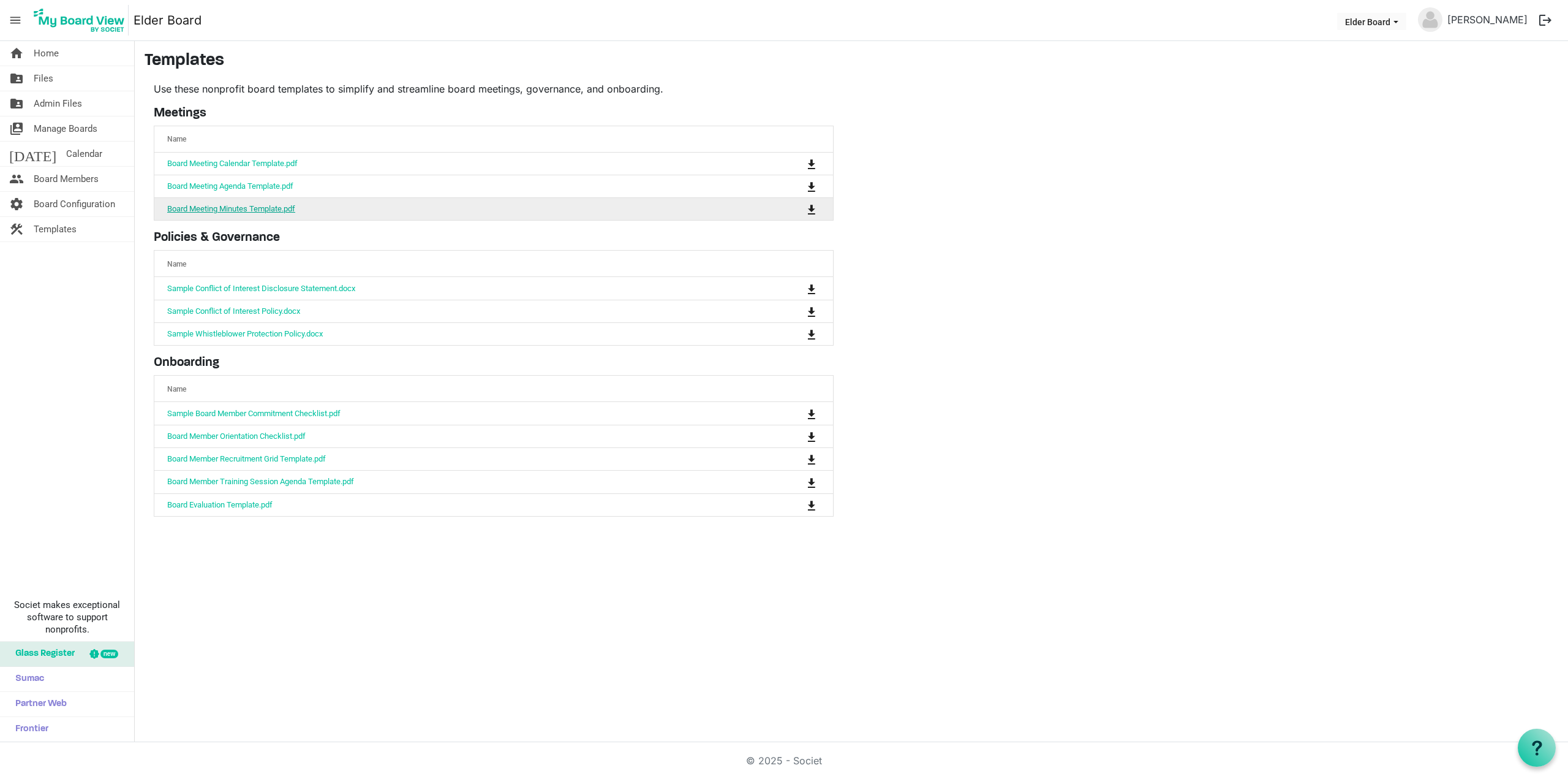
click at [235, 208] on link "Board Meeting Minutes Template.pdf" at bounding box center [231, 208] width 128 height 9
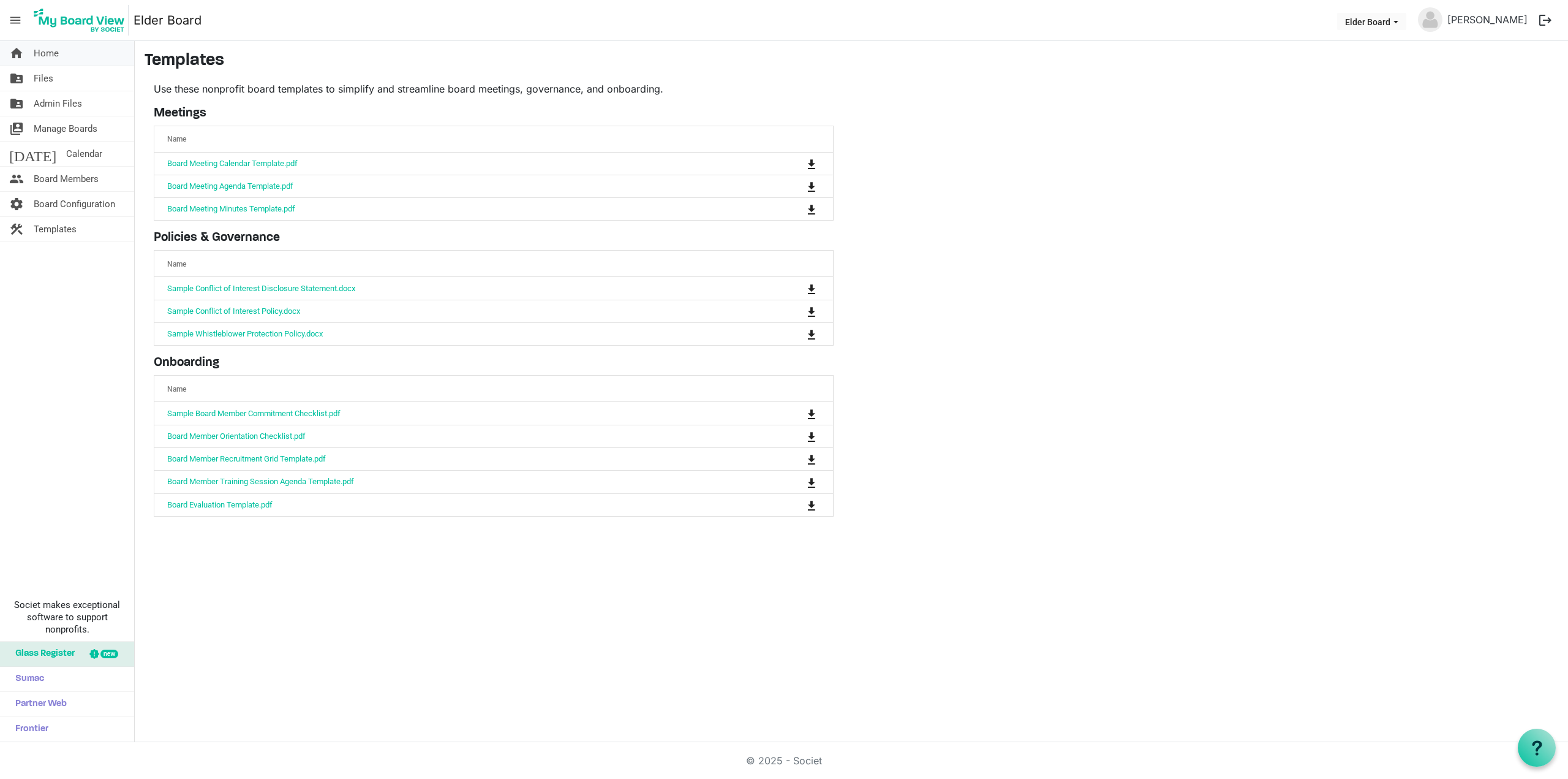
click at [56, 49] on span "Home" at bounding box center [45, 53] width 25 height 25
